Goal: Information Seeking & Learning: Learn about a topic

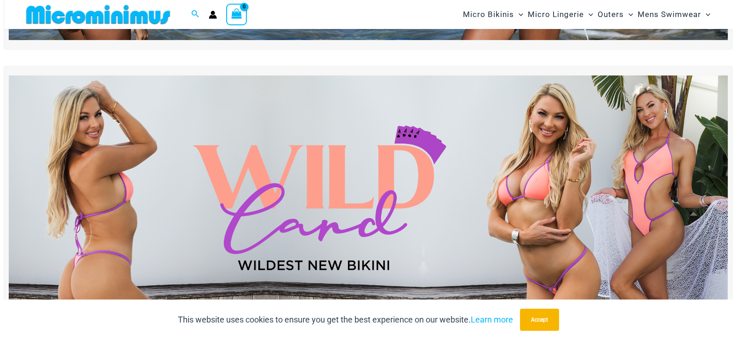
scroll to position [268, 0]
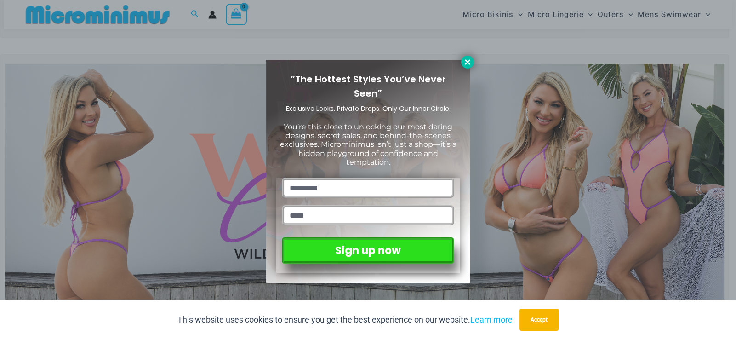
click at [468, 58] on icon at bounding box center [468, 62] width 8 height 8
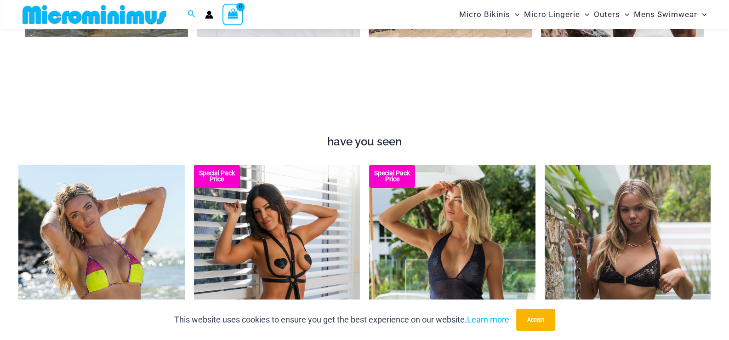
scroll to position [1049, 0]
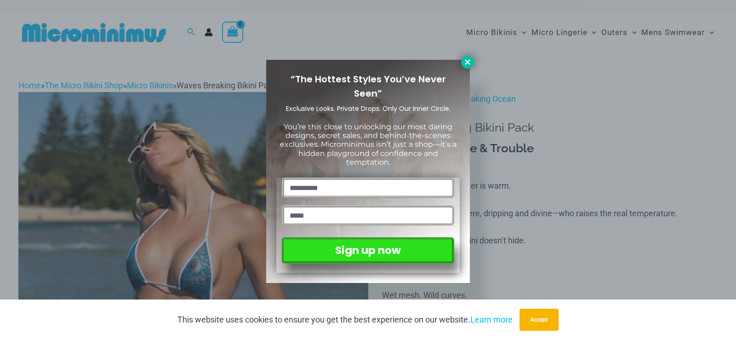
click at [468, 61] on icon at bounding box center [467, 61] width 5 height 5
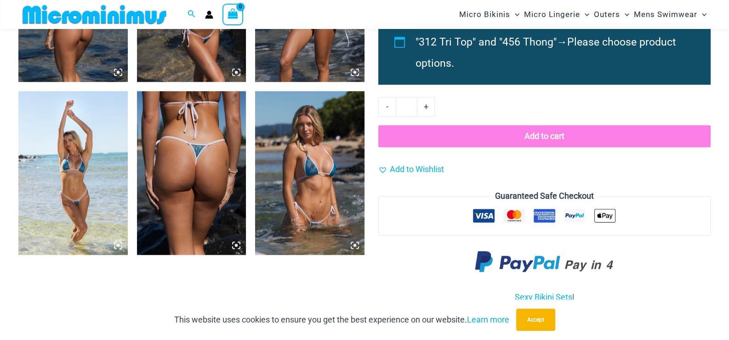
scroll to position [867, 0]
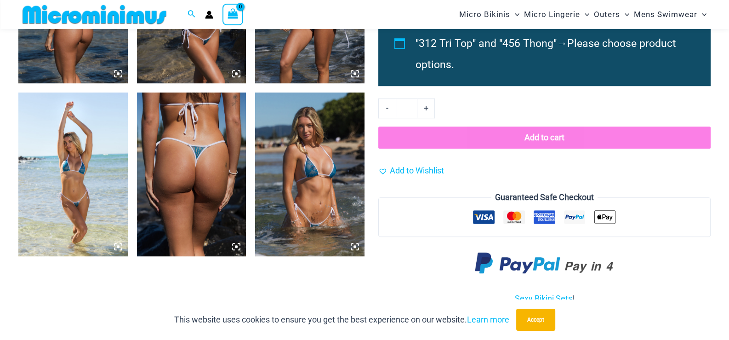
click at [333, 143] on img at bounding box center [309, 174] width 109 height 164
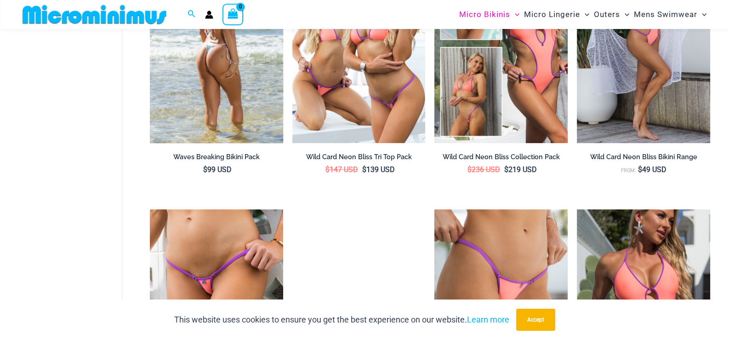
scroll to position [313, 0]
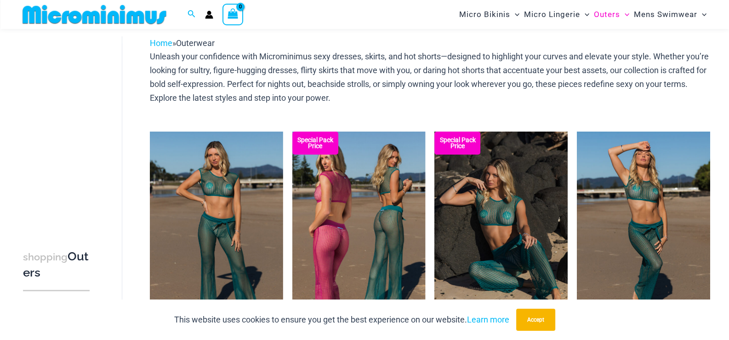
scroll to position [130, 0]
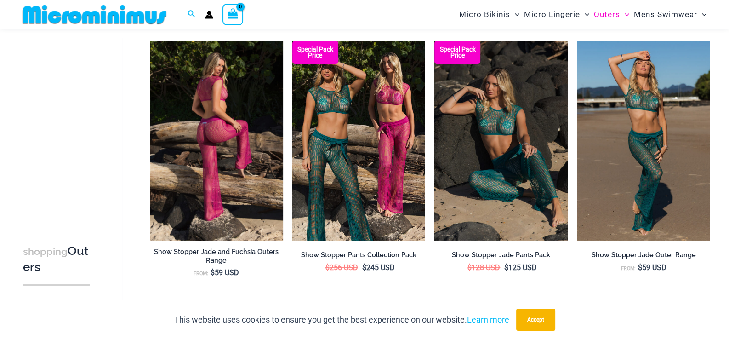
click at [228, 78] on img at bounding box center [216, 141] width 133 height 200
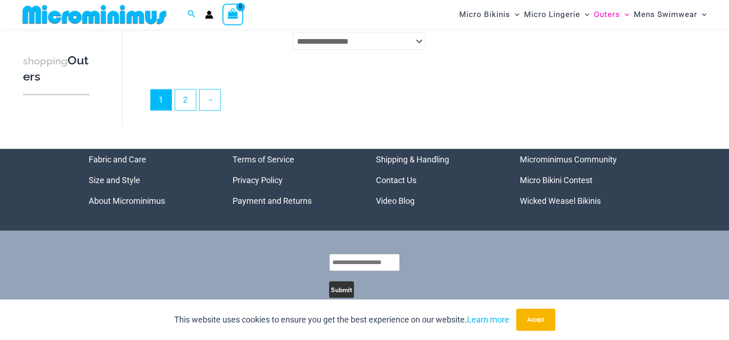
scroll to position [2292, 0]
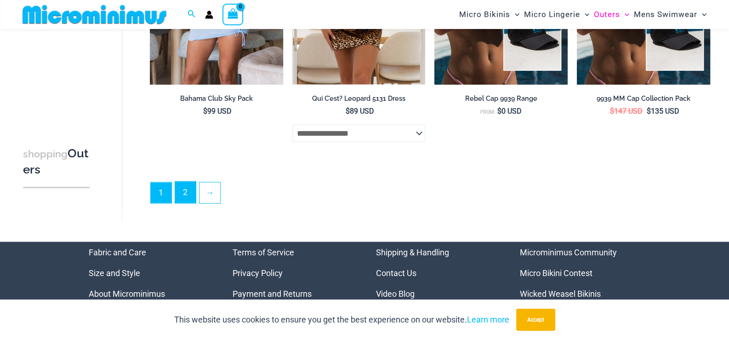
click at [189, 194] on link "2" at bounding box center [185, 193] width 21 height 22
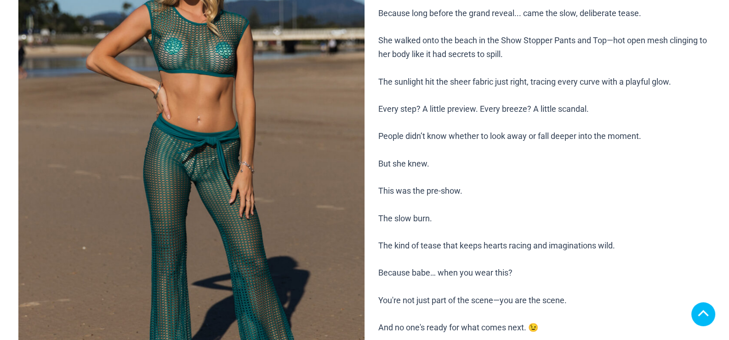
scroll to position [184, 0]
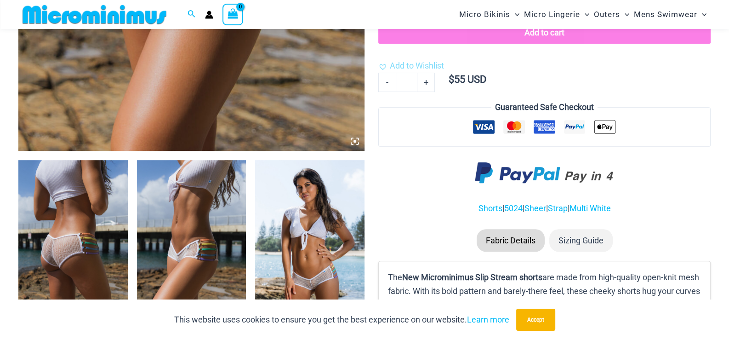
scroll to position [453, 0]
click at [88, 184] on img at bounding box center [72, 242] width 109 height 164
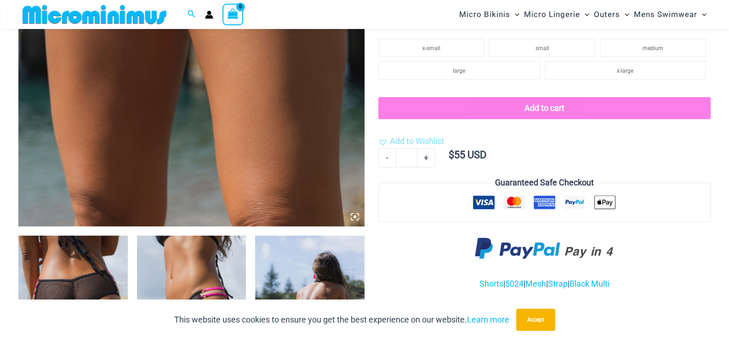
scroll to position [276, 0]
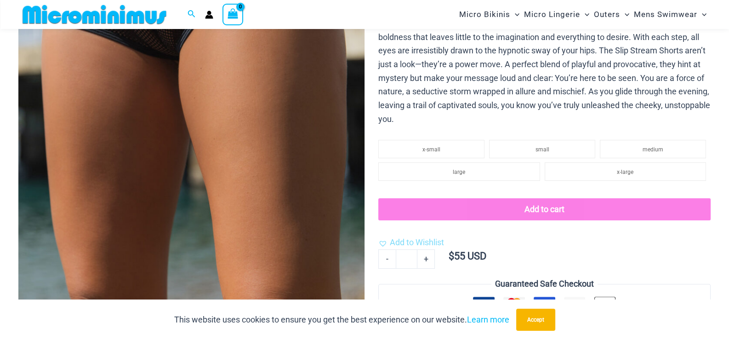
click at [124, 141] on img at bounding box center [191, 68] width 346 height 520
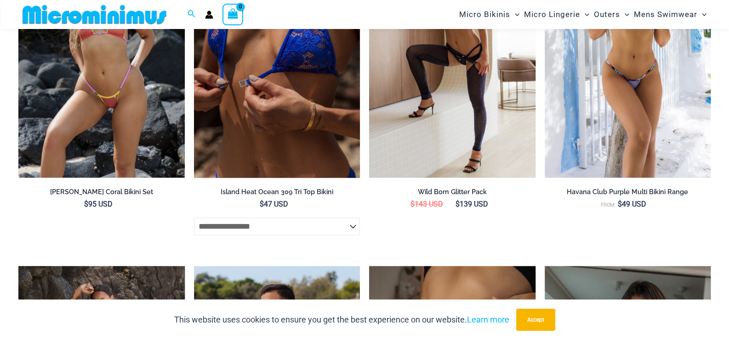
scroll to position [1326, 0]
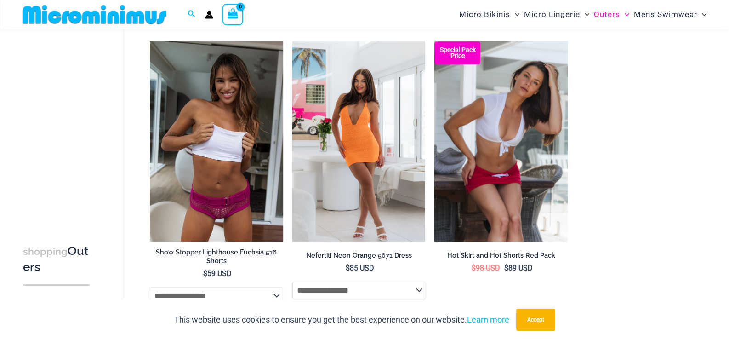
scroll to position [959, 0]
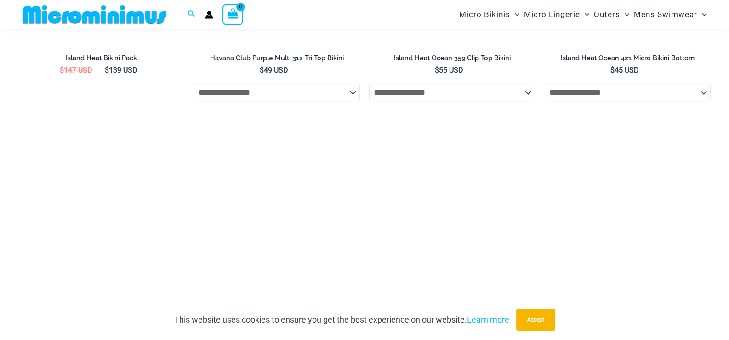
scroll to position [1280, 0]
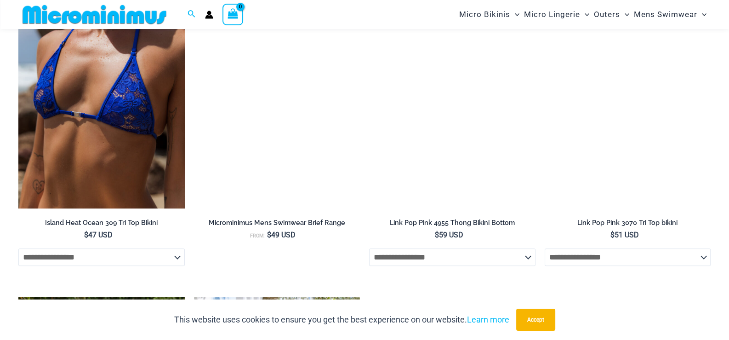
scroll to position [1234, 0]
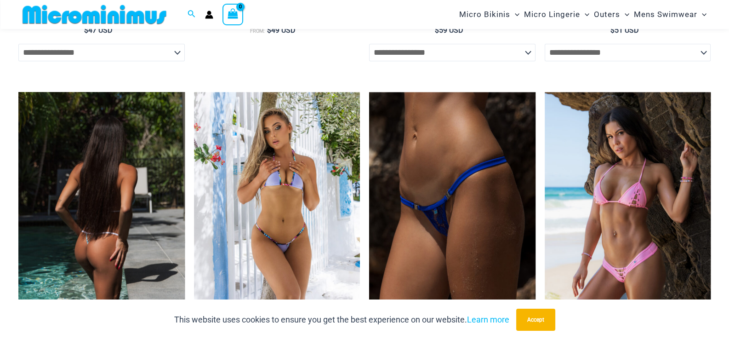
click at [127, 128] on img at bounding box center [101, 216] width 167 height 249
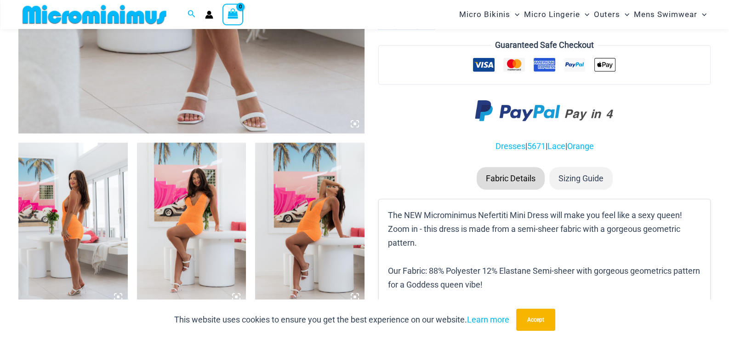
scroll to position [499, 0]
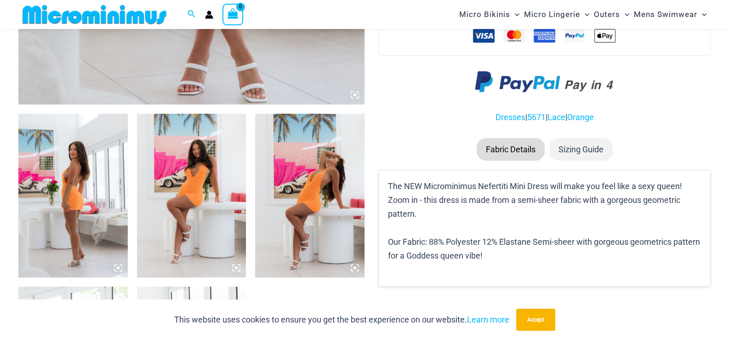
click at [83, 162] on img at bounding box center [72, 196] width 109 height 164
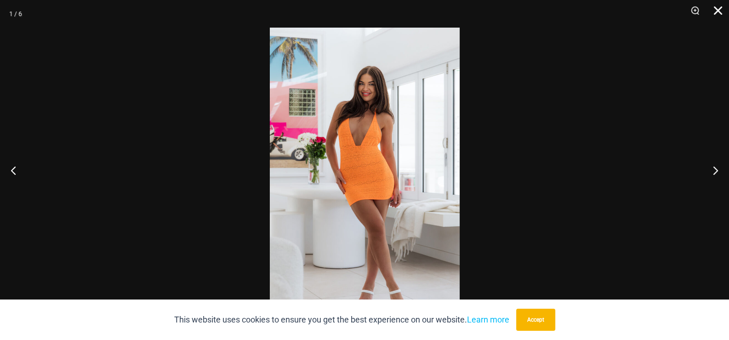
click at [718, 11] on button "Close" at bounding box center [715, 14] width 23 height 28
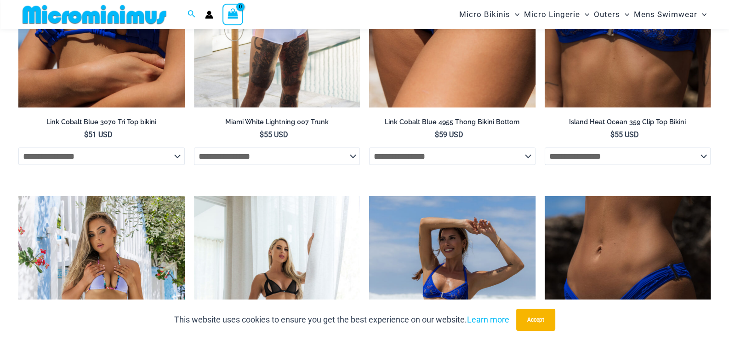
scroll to position [2586, 0]
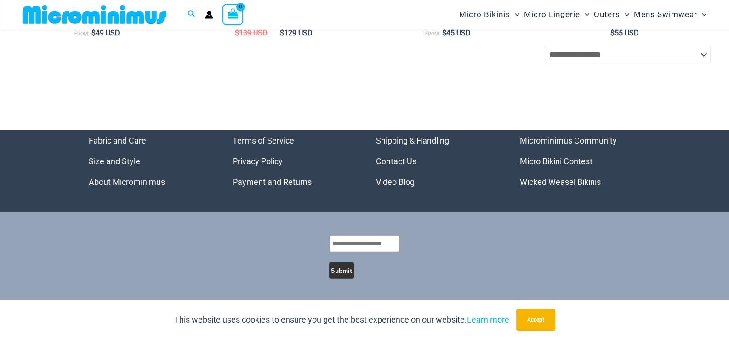
click at [563, 161] on link "Micro Bikini Contest" at bounding box center [556, 161] width 73 height 10
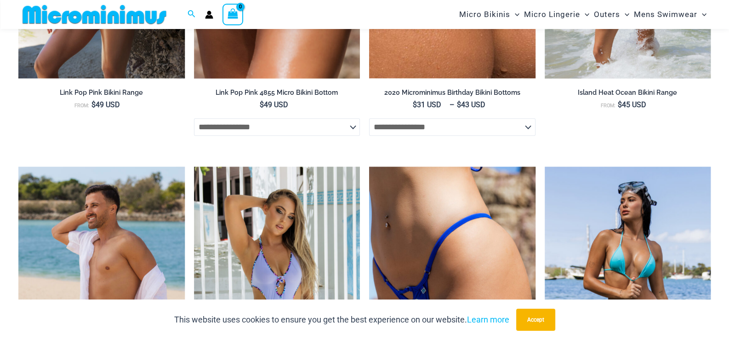
scroll to position [1602, 0]
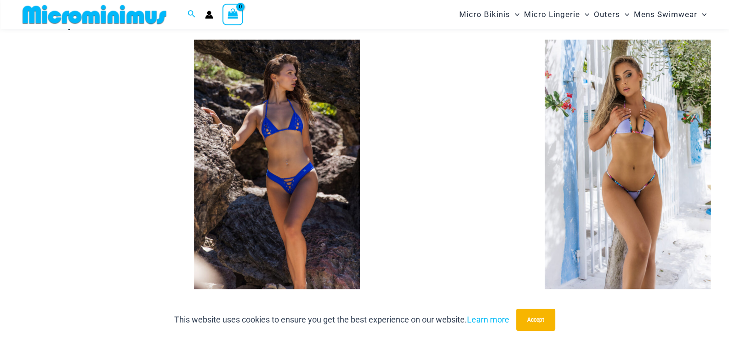
scroll to position [958, 0]
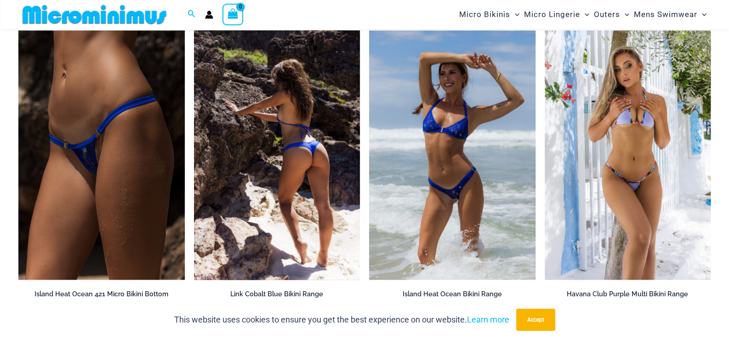
click at [345, 83] on img at bounding box center [277, 154] width 167 height 249
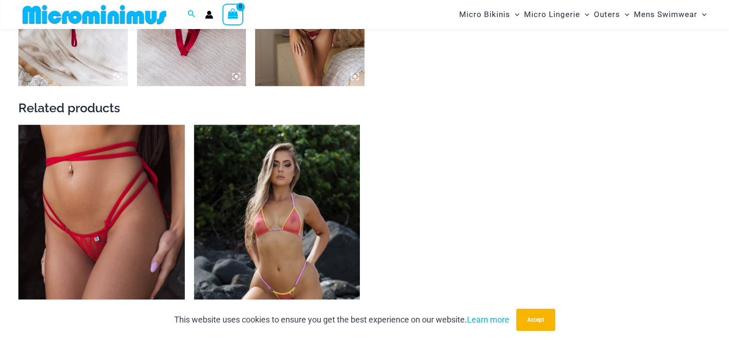
scroll to position [864, 0]
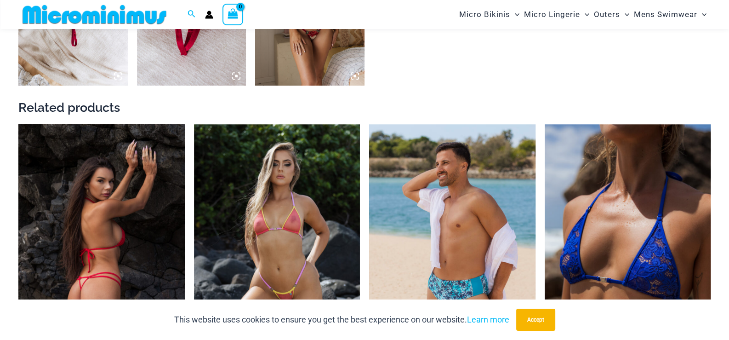
click at [143, 179] on img at bounding box center [101, 248] width 167 height 249
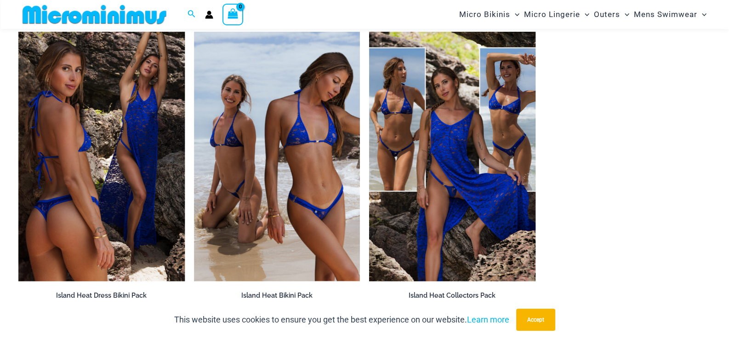
scroll to position [1380, 0]
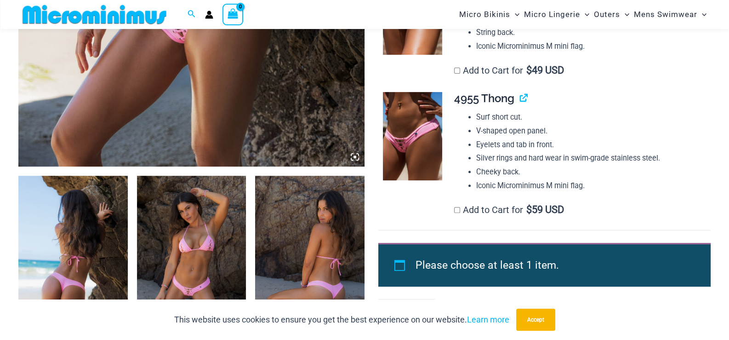
scroll to position [498, 0]
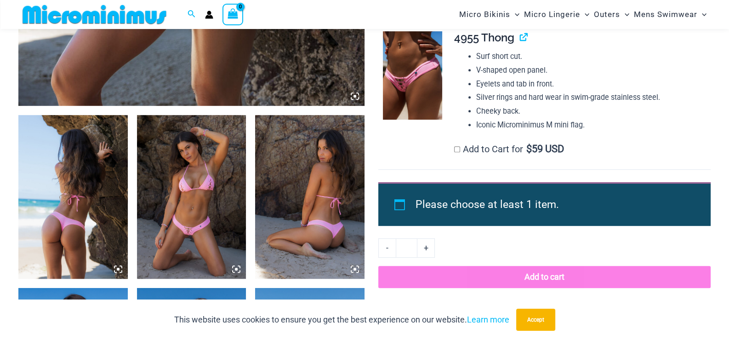
click at [119, 178] on img at bounding box center [72, 197] width 109 height 164
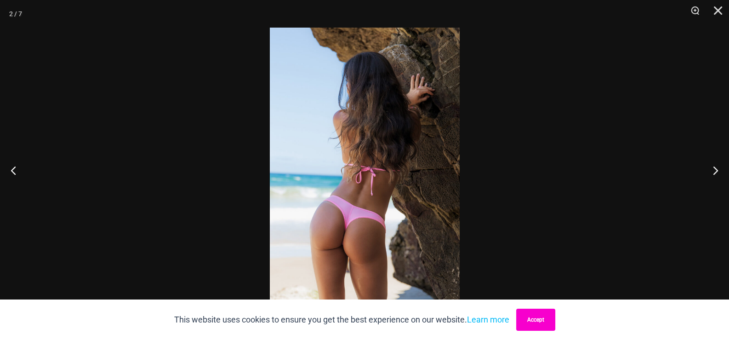
click at [538, 312] on button "Accept" at bounding box center [536, 320] width 39 height 22
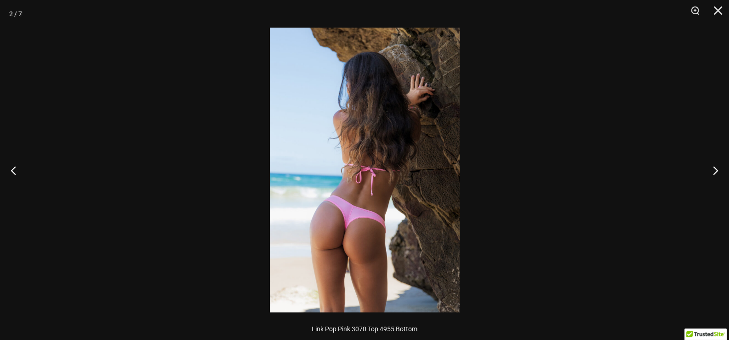
click at [380, 207] on img at bounding box center [365, 170] width 190 height 285
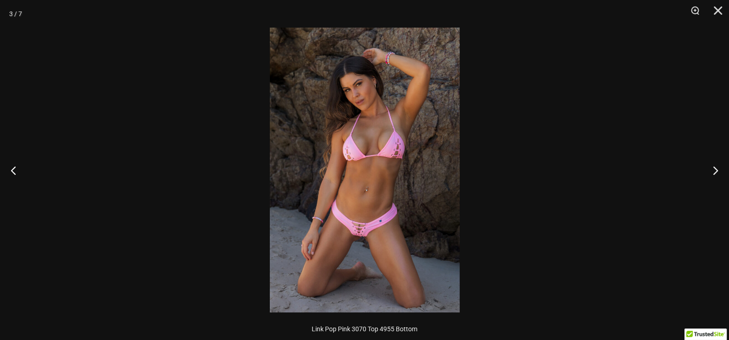
click at [361, 223] on img at bounding box center [365, 170] width 190 height 285
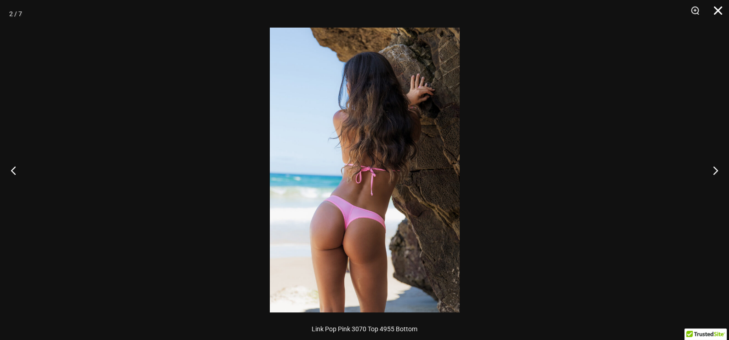
click at [712, 11] on button "Close" at bounding box center [715, 14] width 23 height 28
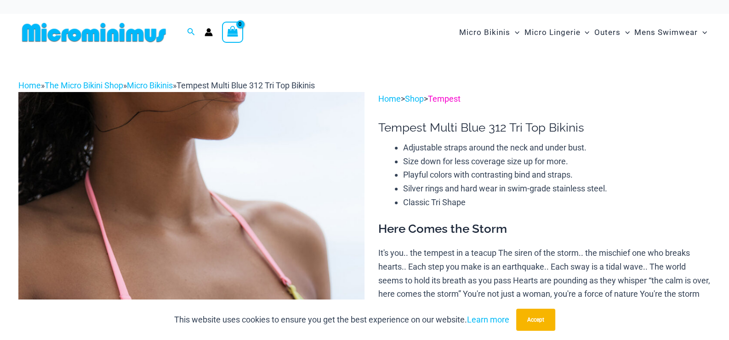
click at [453, 98] on link "Tempest" at bounding box center [444, 99] width 33 height 10
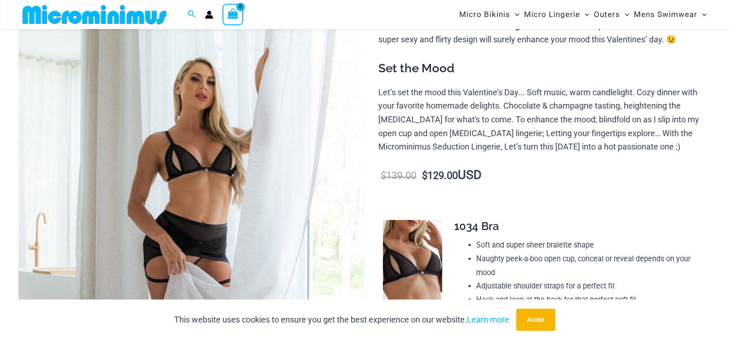
scroll to position [130, 0]
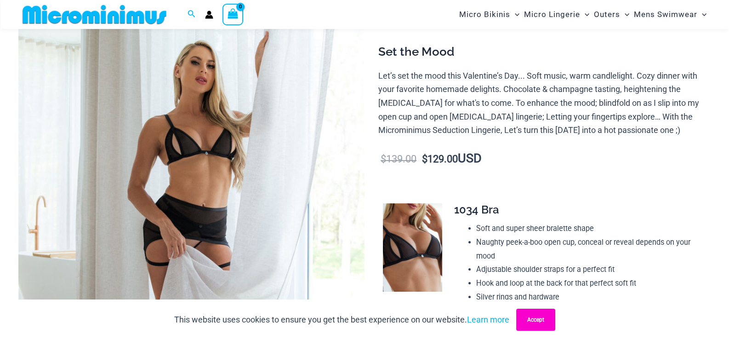
click at [538, 319] on button "Accept" at bounding box center [536, 320] width 39 height 22
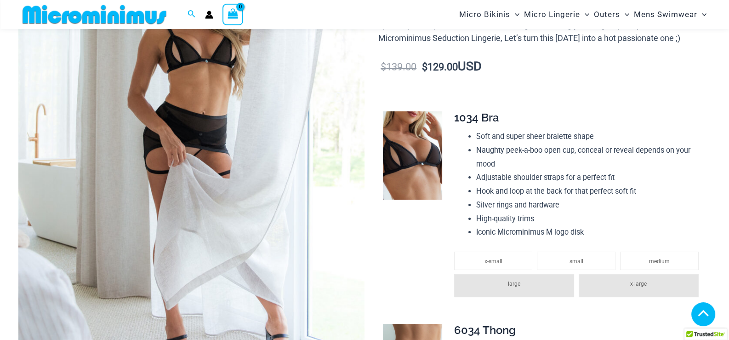
scroll to position [406, 0]
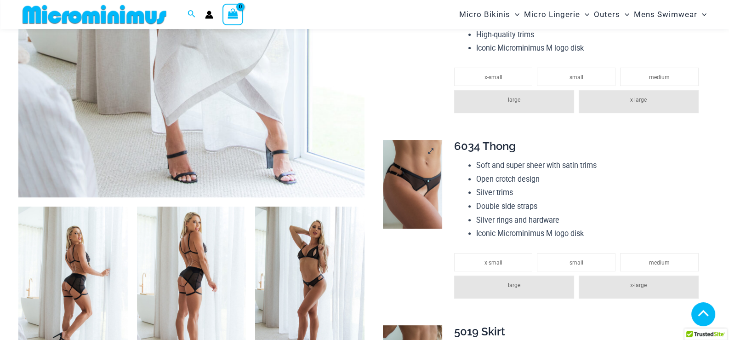
click at [416, 174] on img at bounding box center [412, 184] width 59 height 89
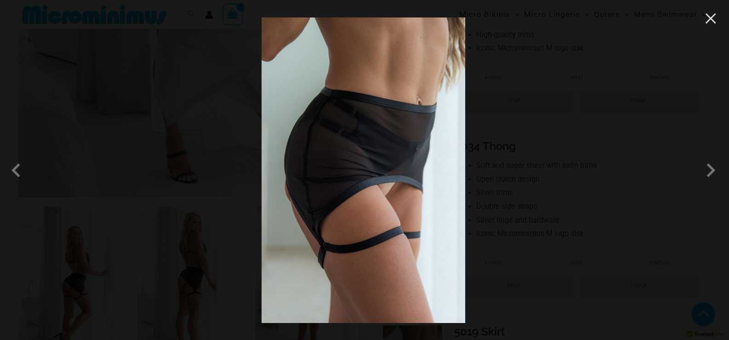
click at [707, 17] on button "Close" at bounding box center [711, 18] width 14 height 14
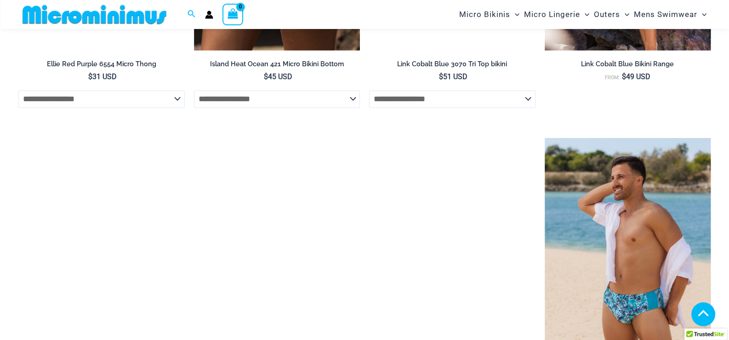
scroll to position [1970, 0]
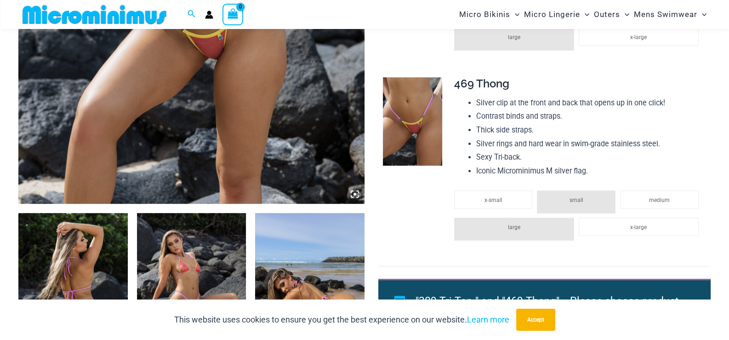
scroll to position [269, 0]
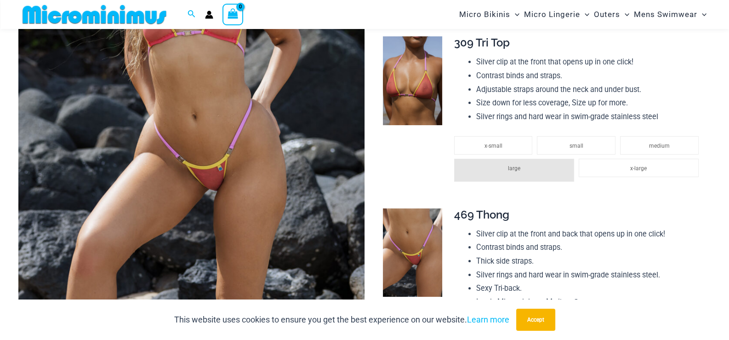
click at [245, 121] on img at bounding box center [191, 75] width 346 height 520
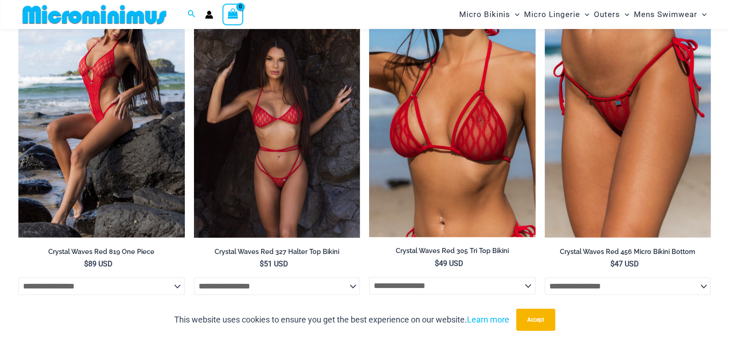
scroll to position [1005, 0]
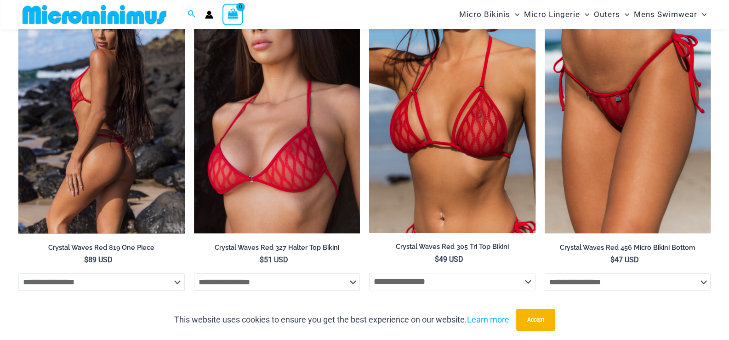
click at [119, 105] on img at bounding box center [101, 108] width 167 height 249
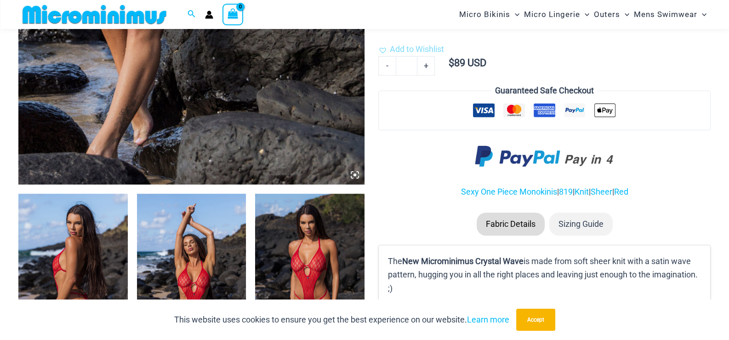
scroll to position [589, 0]
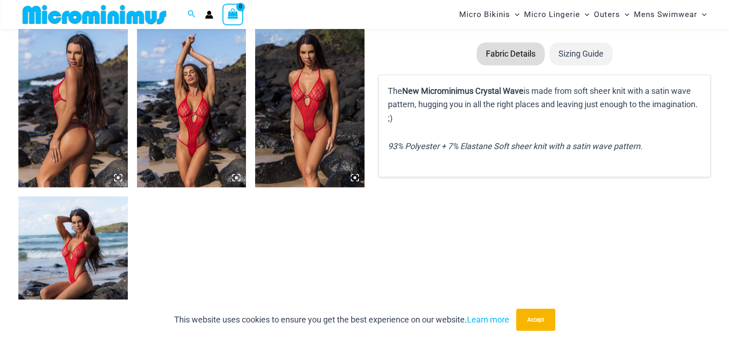
click at [169, 114] on img at bounding box center [191, 105] width 109 height 164
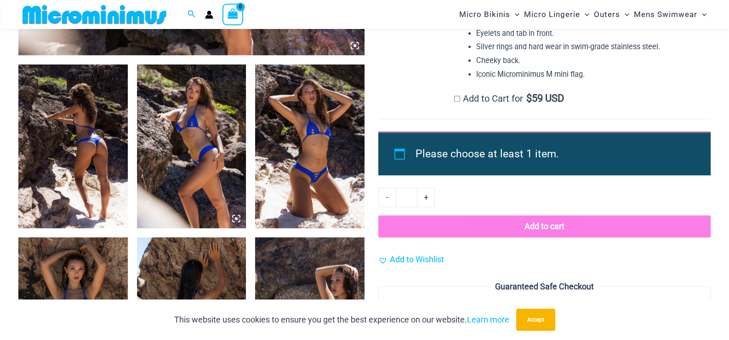
scroll to position [550, 0]
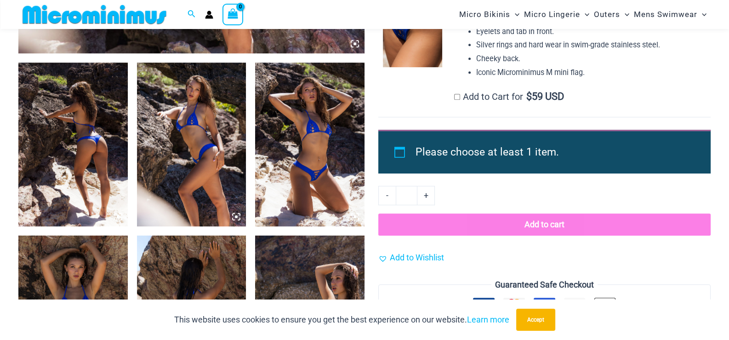
click at [108, 110] on img at bounding box center [72, 145] width 109 height 164
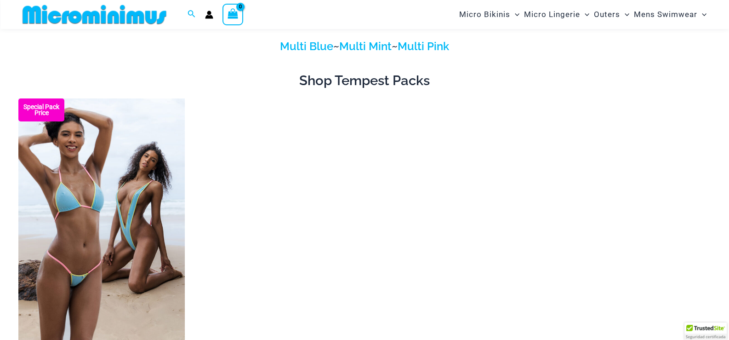
scroll to position [85, 0]
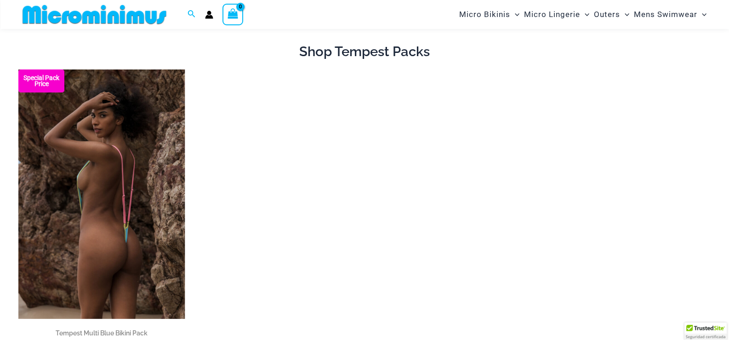
click at [149, 158] on img at bounding box center [101, 193] width 167 height 249
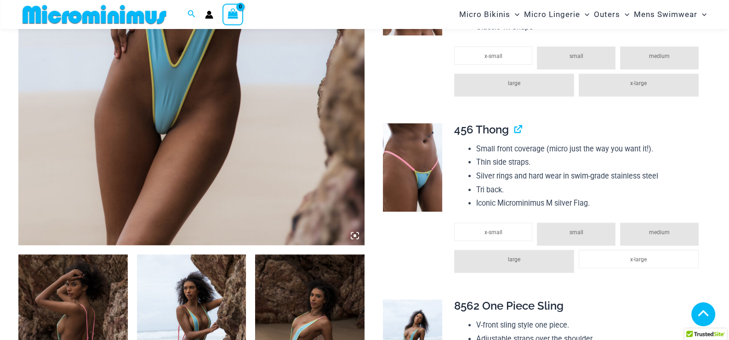
scroll to position [361, 0]
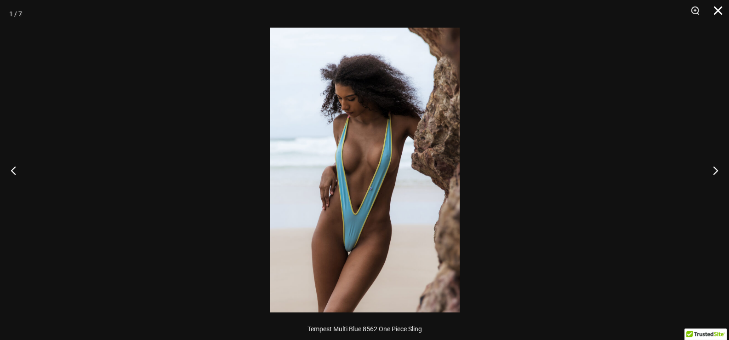
click at [721, 13] on button "Close" at bounding box center [715, 14] width 23 height 28
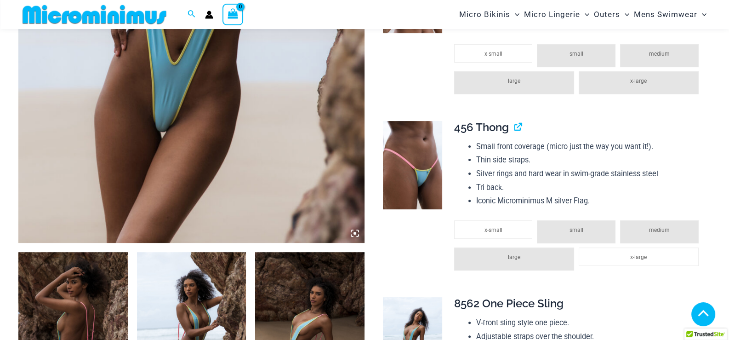
click at [493, 129] on span "456 Thong" at bounding box center [481, 127] width 55 height 13
click at [515, 128] on link "View product" at bounding box center [515, 127] width 0 height 13
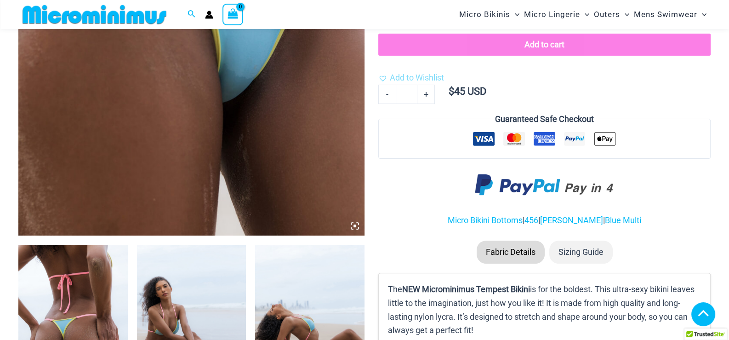
scroll to position [314, 0]
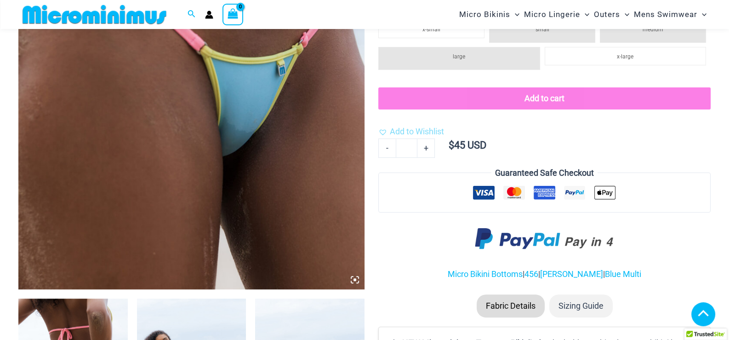
click at [345, 144] on img at bounding box center [191, 30] width 346 height 520
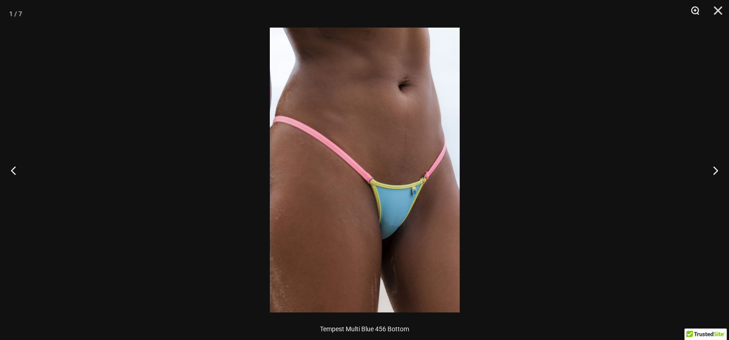
click at [692, 9] on button "Zoom" at bounding box center [692, 14] width 23 height 28
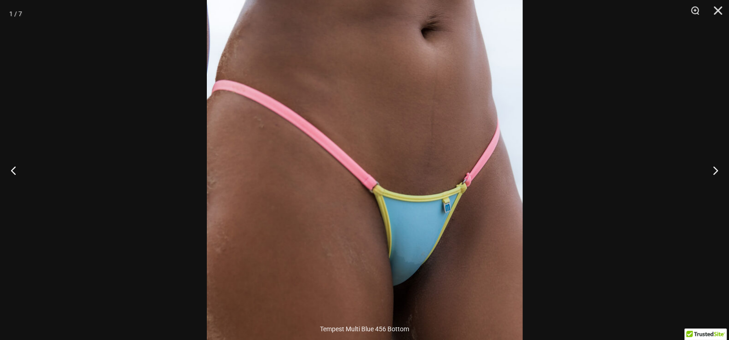
click at [399, 230] on img at bounding box center [365, 170] width 316 height 474
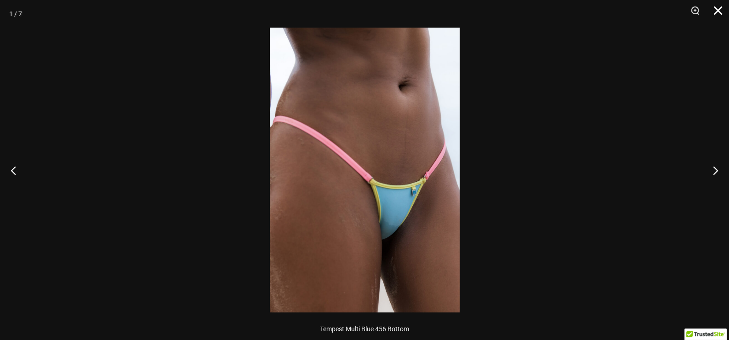
click at [721, 13] on button "Close" at bounding box center [715, 14] width 23 height 28
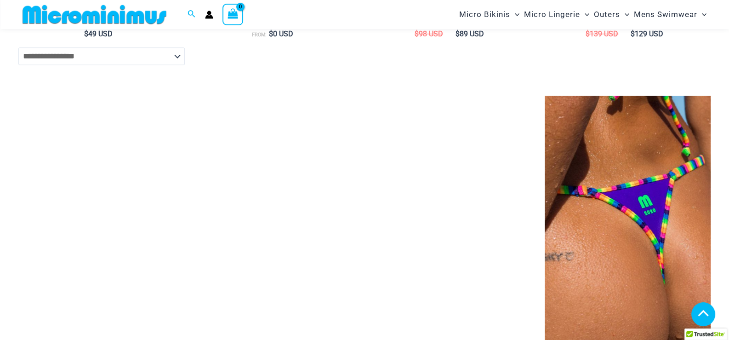
scroll to position [1648, 0]
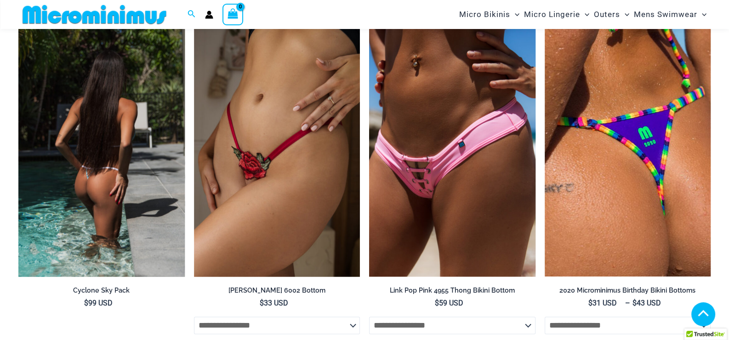
click at [105, 113] on img at bounding box center [101, 151] width 167 height 249
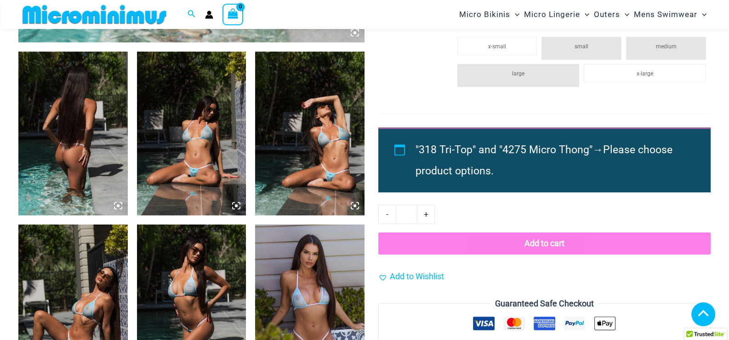
scroll to position [600, 0]
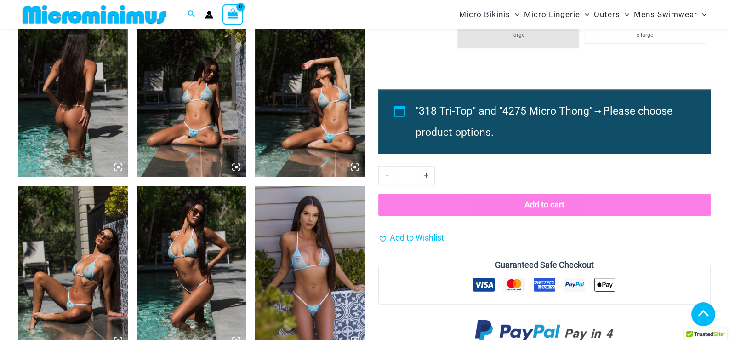
click at [78, 75] on img at bounding box center [72, 95] width 109 height 164
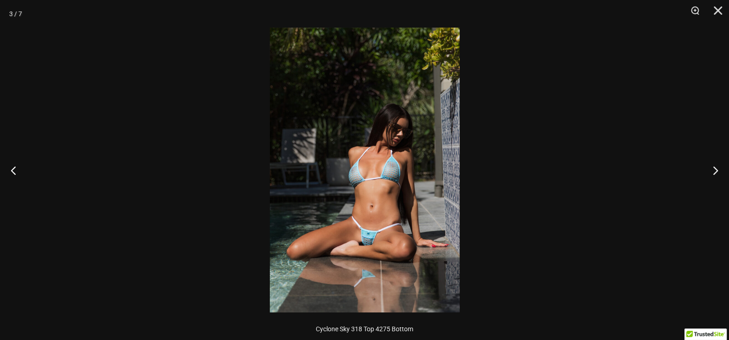
click at [373, 233] on img at bounding box center [365, 170] width 190 height 285
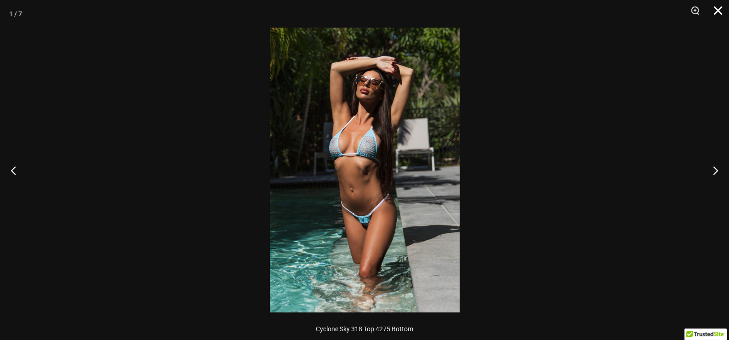
click at [716, 7] on button "Close" at bounding box center [715, 14] width 23 height 28
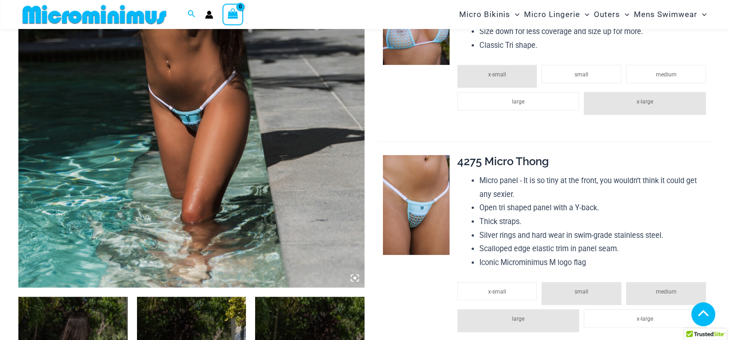
scroll to position [324, 0]
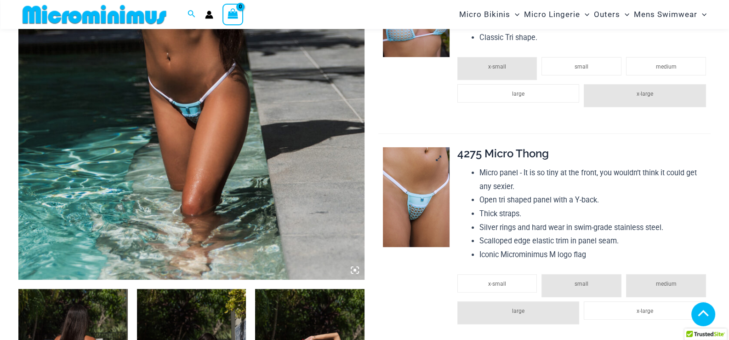
click at [429, 201] on img at bounding box center [416, 197] width 67 height 100
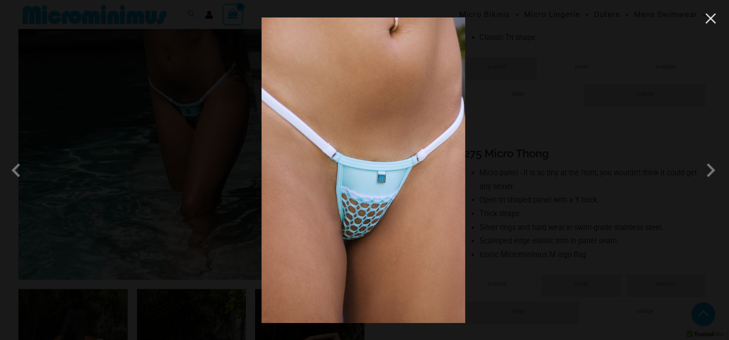
click at [715, 21] on button "Close" at bounding box center [711, 18] width 14 height 14
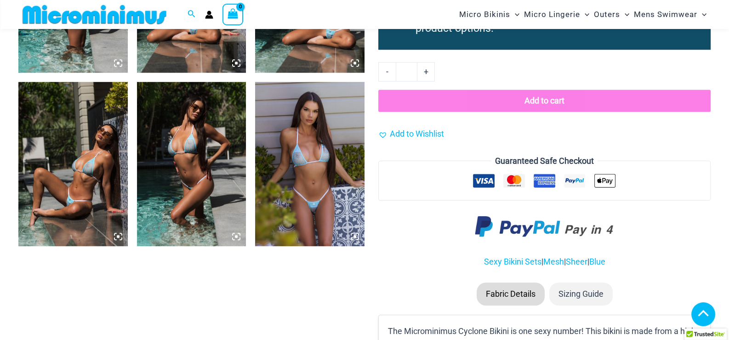
scroll to position [508, 0]
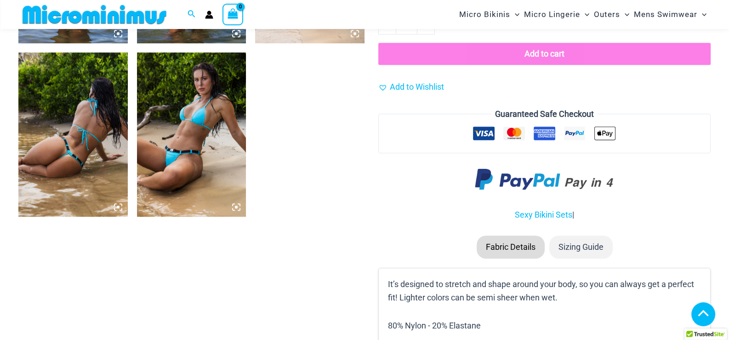
scroll to position [728, 0]
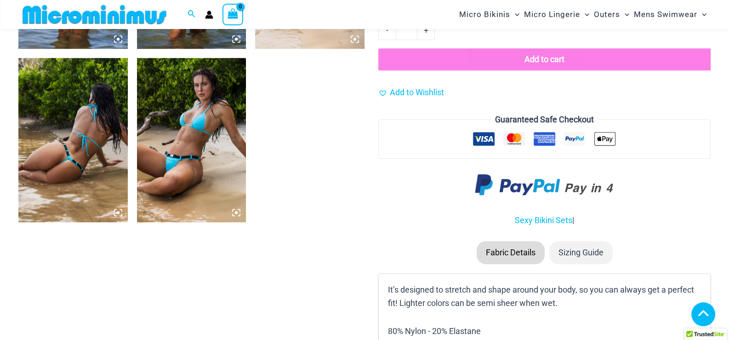
click at [98, 134] on img at bounding box center [72, 140] width 109 height 164
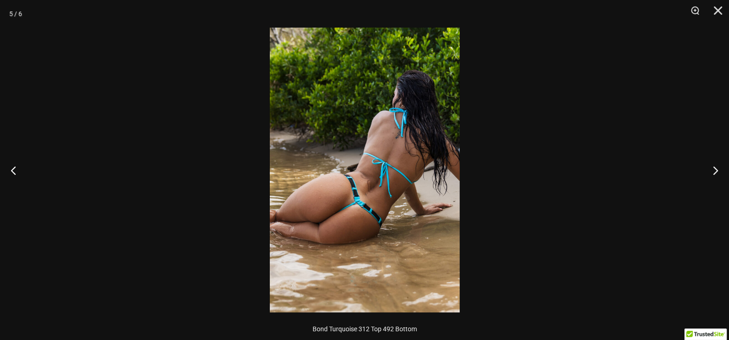
click at [356, 215] on img at bounding box center [365, 170] width 190 height 285
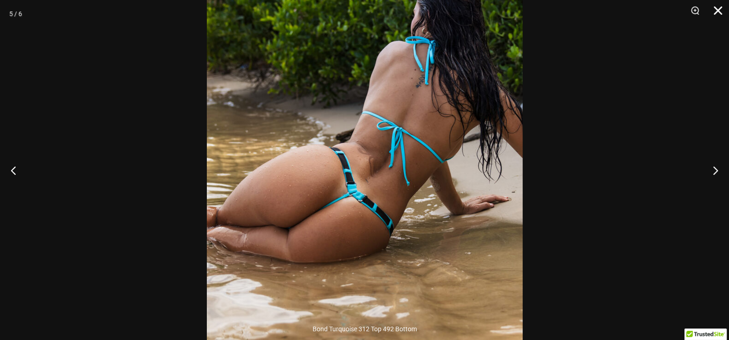
click at [715, 6] on button "Close" at bounding box center [715, 14] width 23 height 28
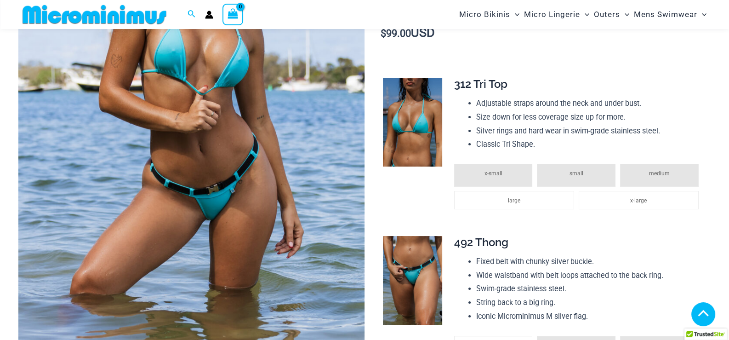
scroll to position [222, 0]
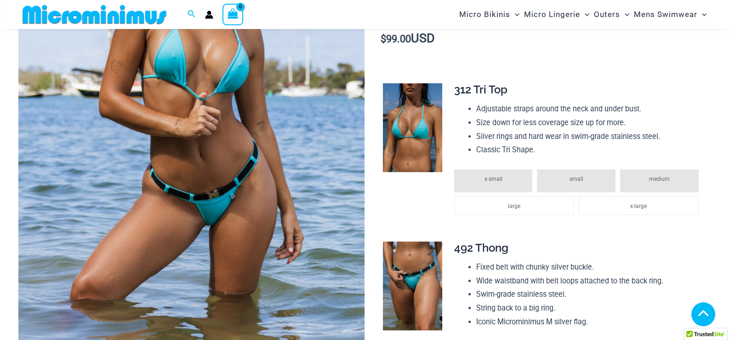
click at [413, 271] on img at bounding box center [412, 285] width 59 height 89
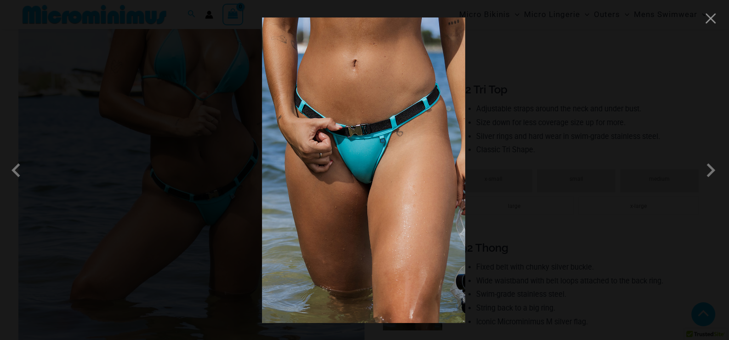
click at [374, 165] on img at bounding box center [363, 169] width 203 height 305
click at [711, 23] on button "Close" at bounding box center [711, 18] width 14 height 14
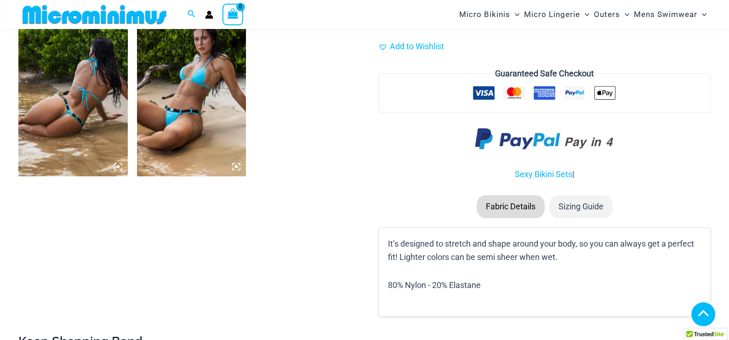
scroll to position [636, 0]
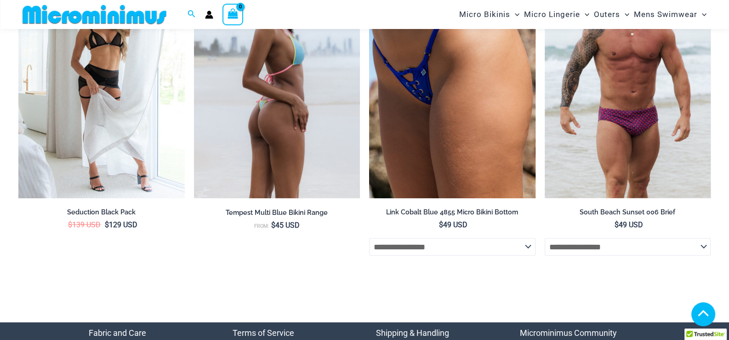
scroll to position [2773, 0]
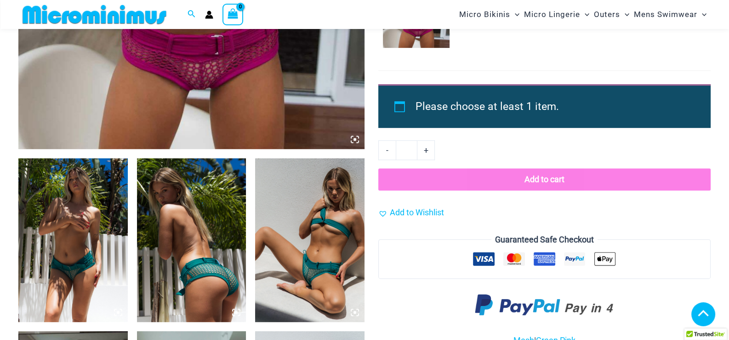
scroll to position [544, 0]
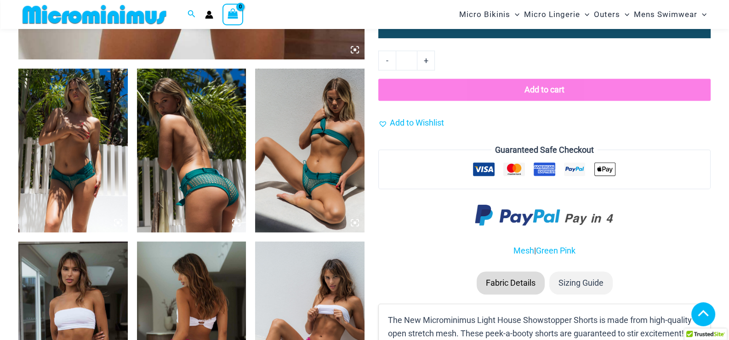
click at [84, 134] on img at bounding box center [72, 151] width 109 height 164
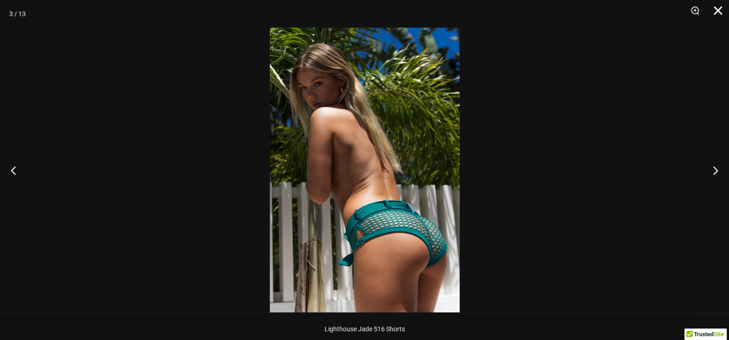
click at [721, 12] on button "Close" at bounding box center [715, 14] width 23 height 28
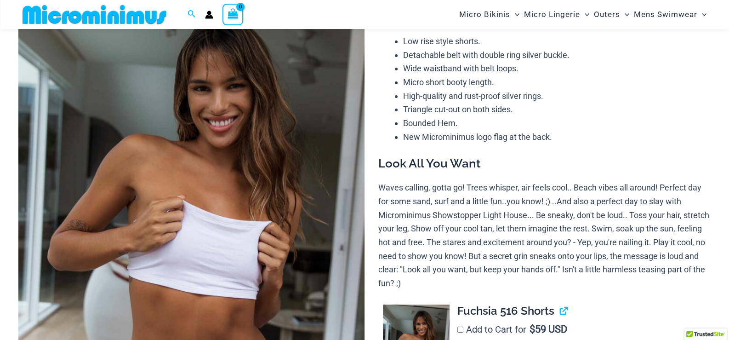
scroll to position [0, 0]
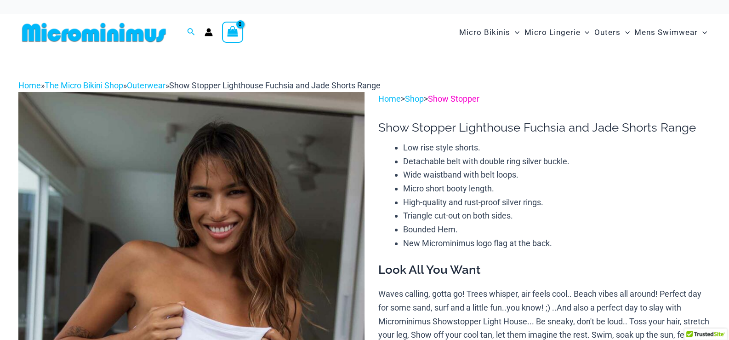
click at [476, 101] on link "Show Stopper" at bounding box center [454, 99] width 52 height 10
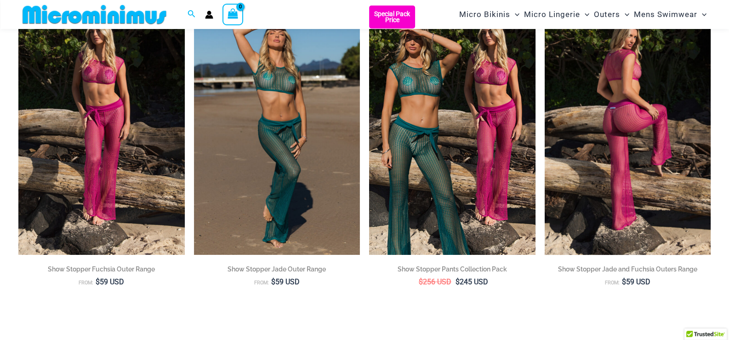
scroll to position [38, 0]
